Goal: Information Seeking & Learning: Learn about a topic

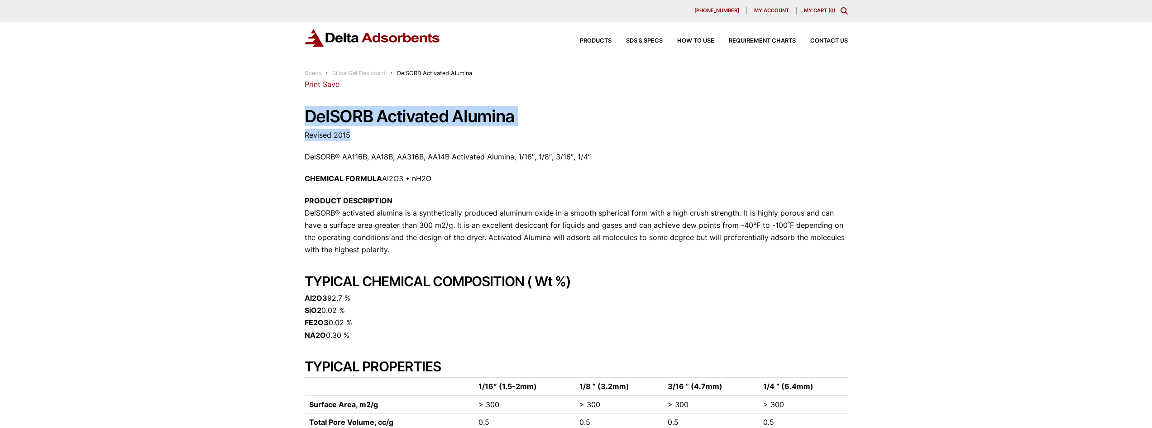
drag, startPoint x: 305, startPoint y: 117, endPoint x: 627, endPoint y: 139, distance: 323.4
click at [623, 137] on div "Our website has detected that you are using an outdated browser that will preve…" at bounding box center [576, 425] width 1152 height 851
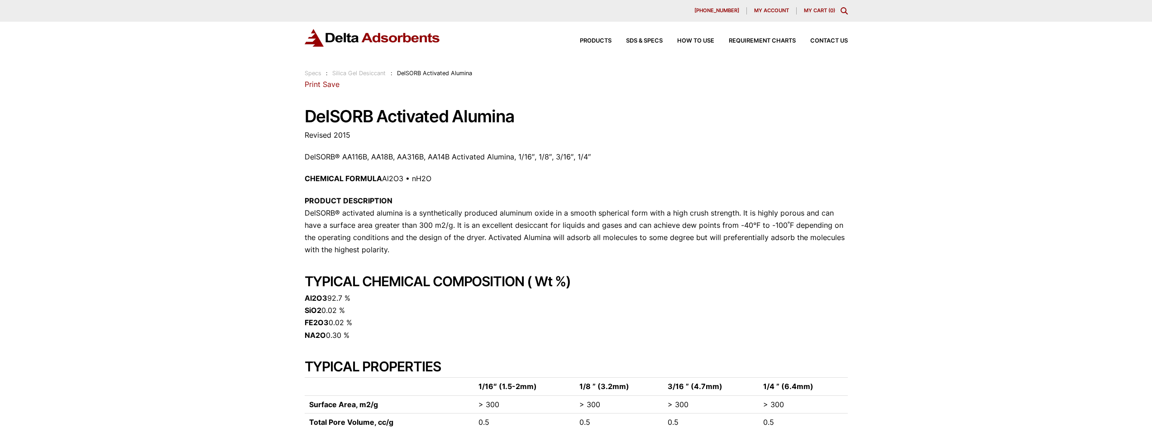
click at [534, 172] on p "CHEMICAL FORMULA Al2O3 • nH2O" at bounding box center [576, 178] width 543 height 12
drag, startPoint x: 301, startPoint y: 157, endPoint x: 635, endPoint y: 162, distance: 333.6
click at [635, 162] on div "Our website has detected that you are using an outdated browser that will preve…" at bounding box center [576, 425] width 1152 height 851
click at [426, 188] on div "28 Congress Circle W. Roselle, IL 60172 Phone: 630.980.5205 Print Save DelSORB …" at bounding box center [576, 359] width 543 height 563
drag, startPoint x: 394, startPoint y: 179, endPoint x: 295, endPoint y: 181, distance: 99.6
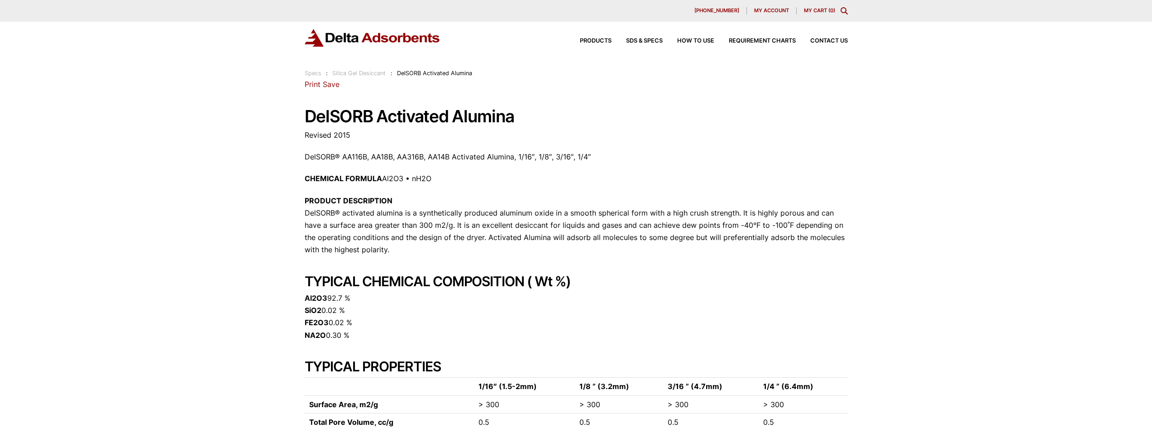
click at [295, 181] on div "Our website has detected that you are using an outdated browser that will preve…" at bounding box center [576, 425] width 1152 height 851
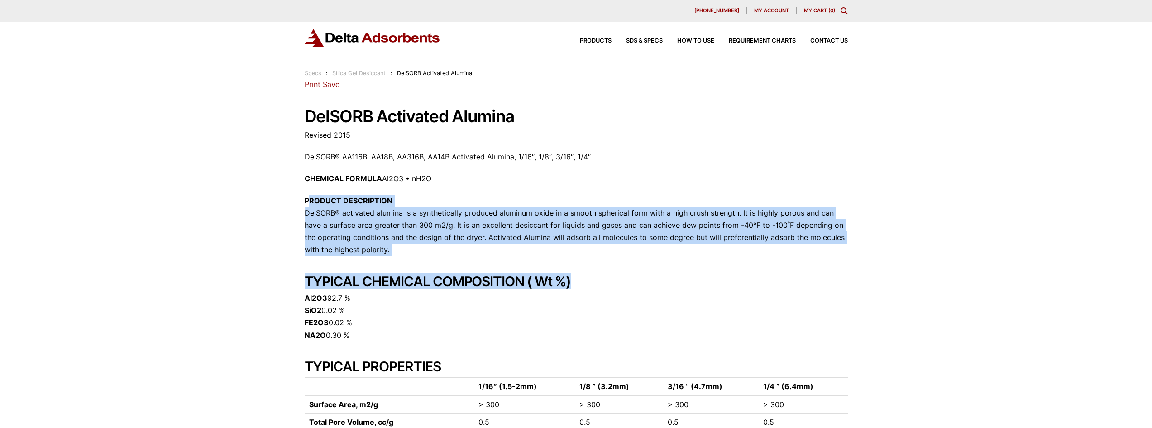
drag, startPoint x: 311, startPoint y: 194, endPoint x: 878, endPoint y: 271, distance: 571.9
click at [879, 271] on div "Our website has detected that you are using an outdated browser that will preve…" at bounding box center [576, 425] width 1152 height 851
click at [402, 267] on div "28 Congress Circle W. Roselle, IL 60172 Phone: 630.980.5205 Print Save DelSORB …" at bounding box center [576, 359] width 543 height 563
